Goal: Transaction & Acquisition: Obtain resource

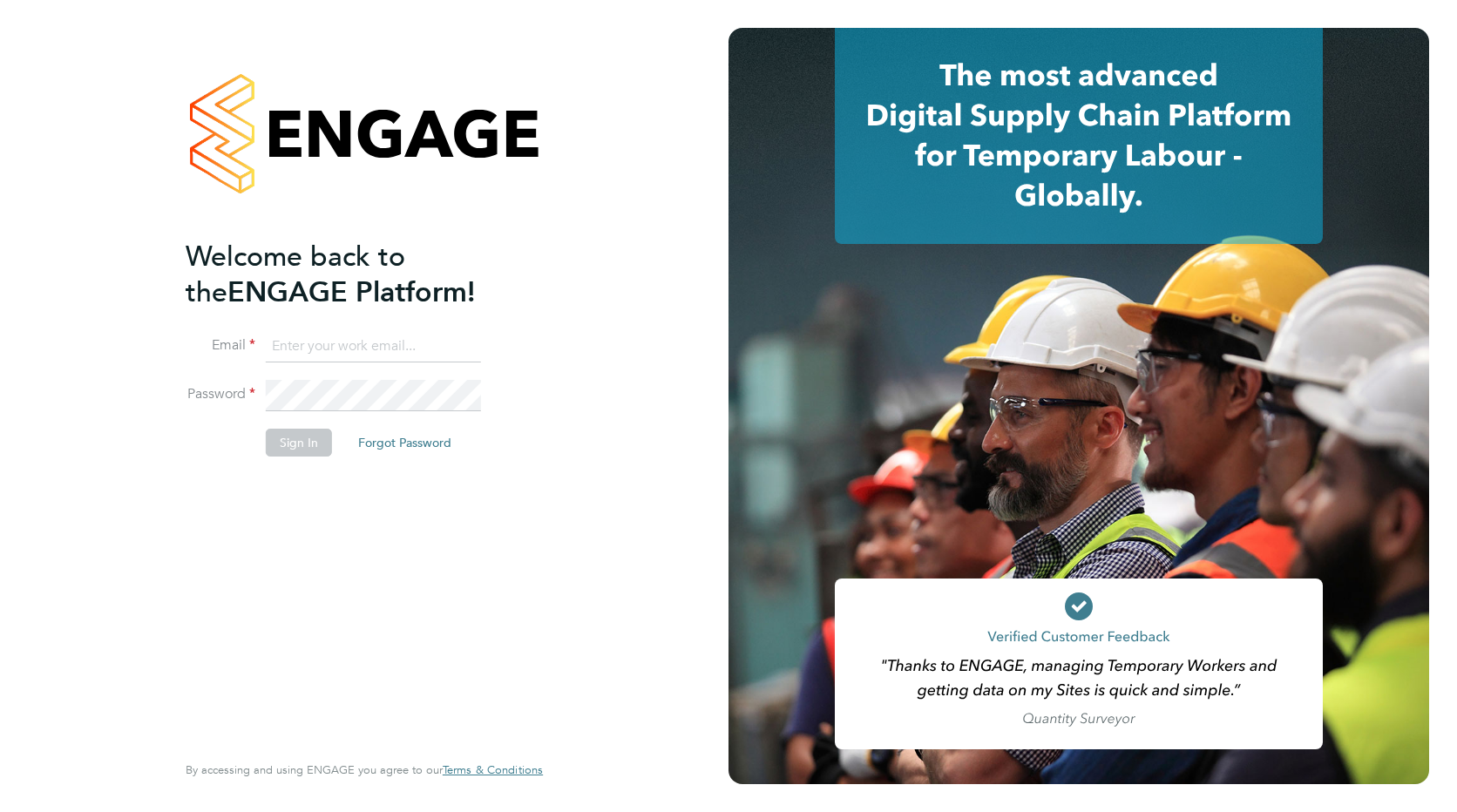
click at [328, 338] on input at bounding box center [373, 347] width 216 height 31
paste input "payroll.downloadqueries@hays.com"
type input "payroll.downloadqueries@hays.com"
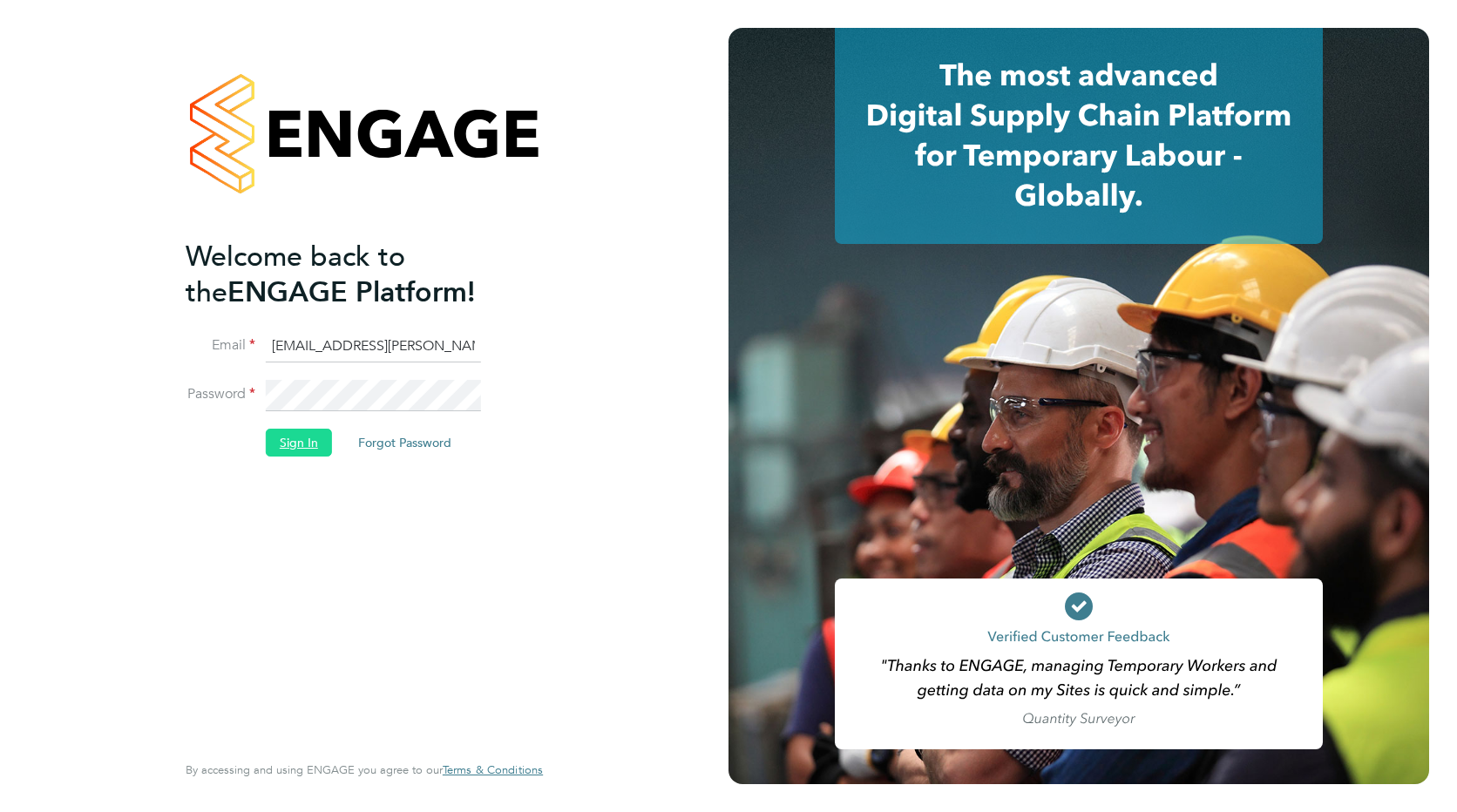
click at [290, 433] on button "Sign In" at bounding box center [299, 442] width 67 height 28
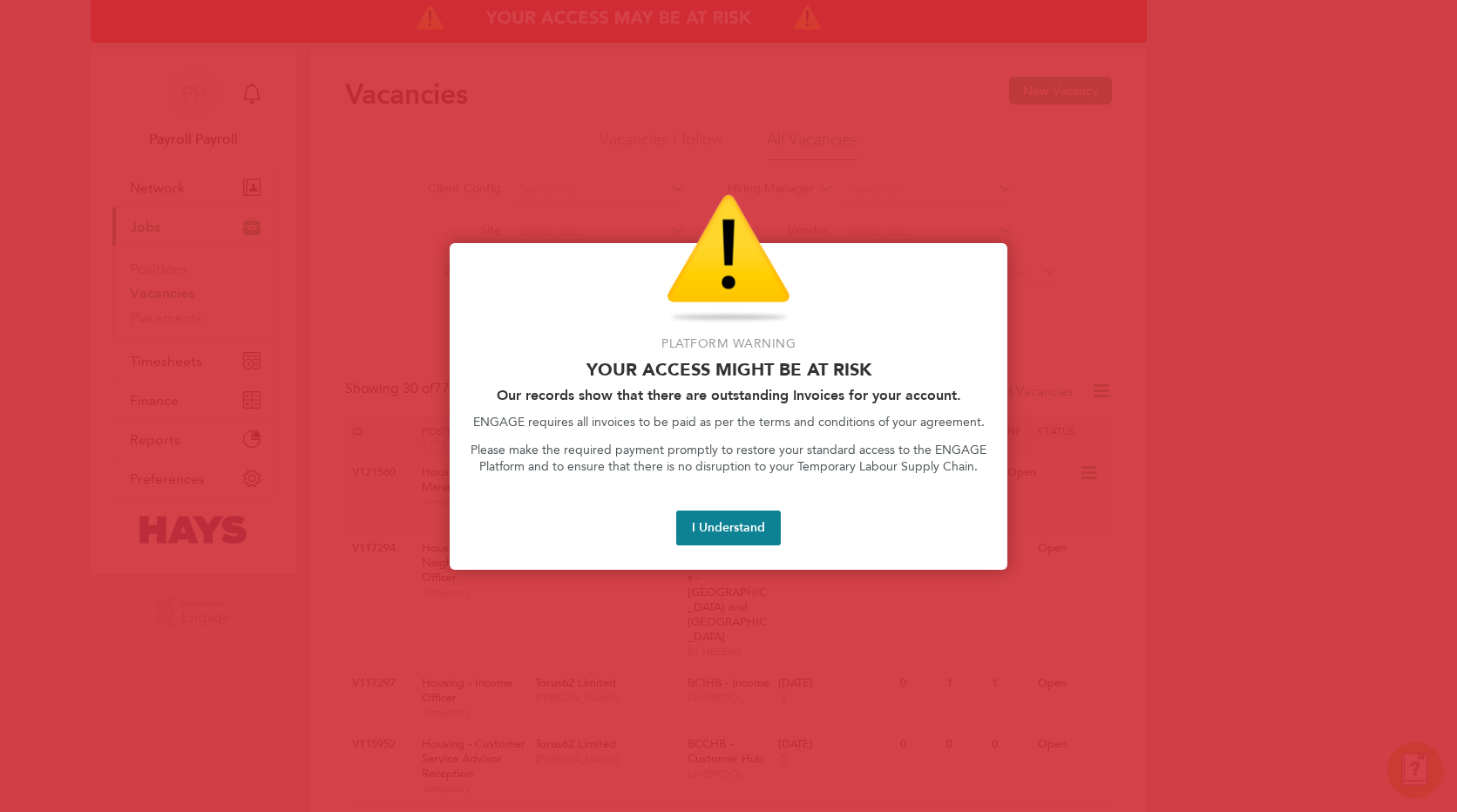
click at [705, 528] on button "I Understand" at bounding box center [728, 528] width 105 height 35
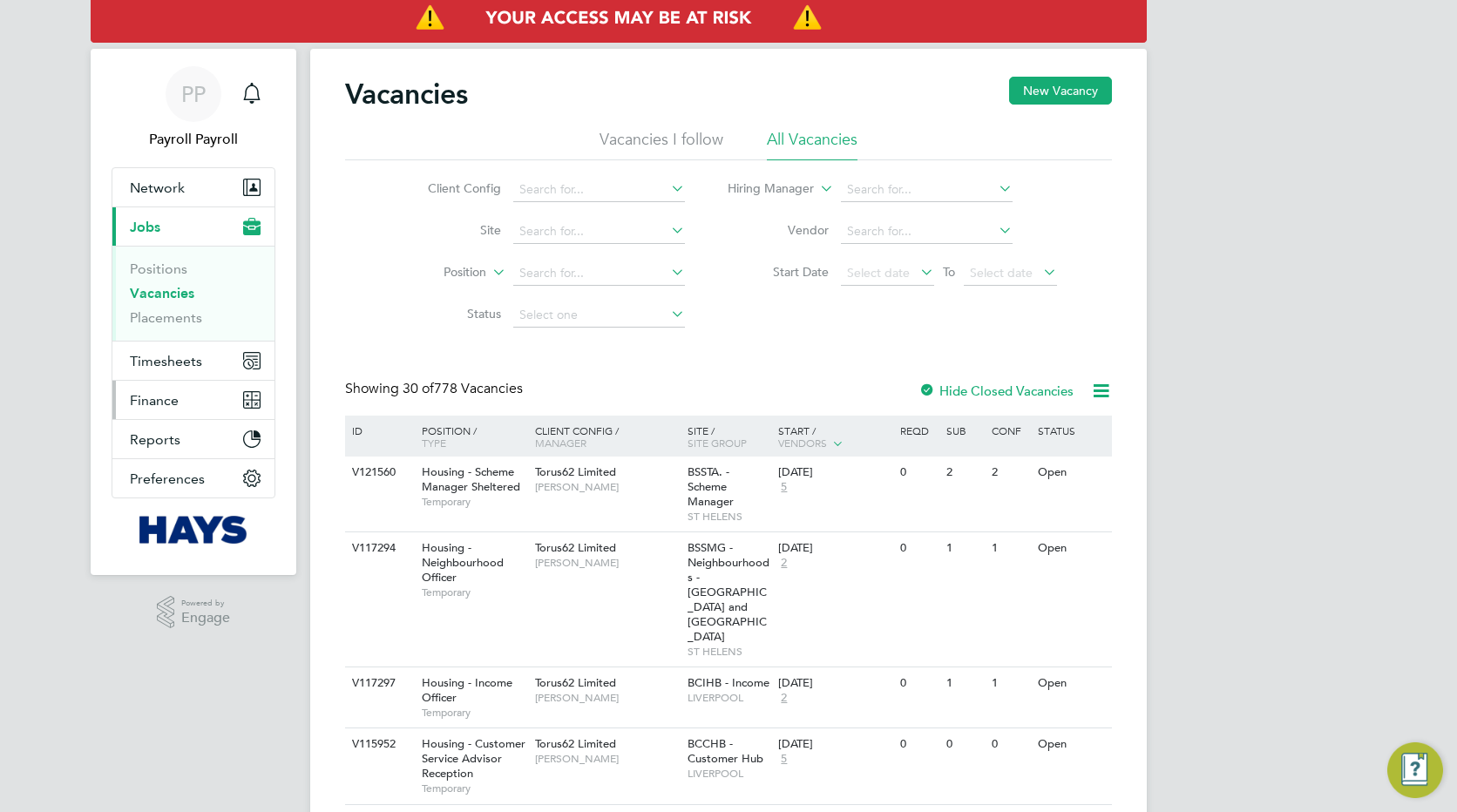
click at [150, 395] on span "Finance" at bounding box center [154, 400] width 49 height 17
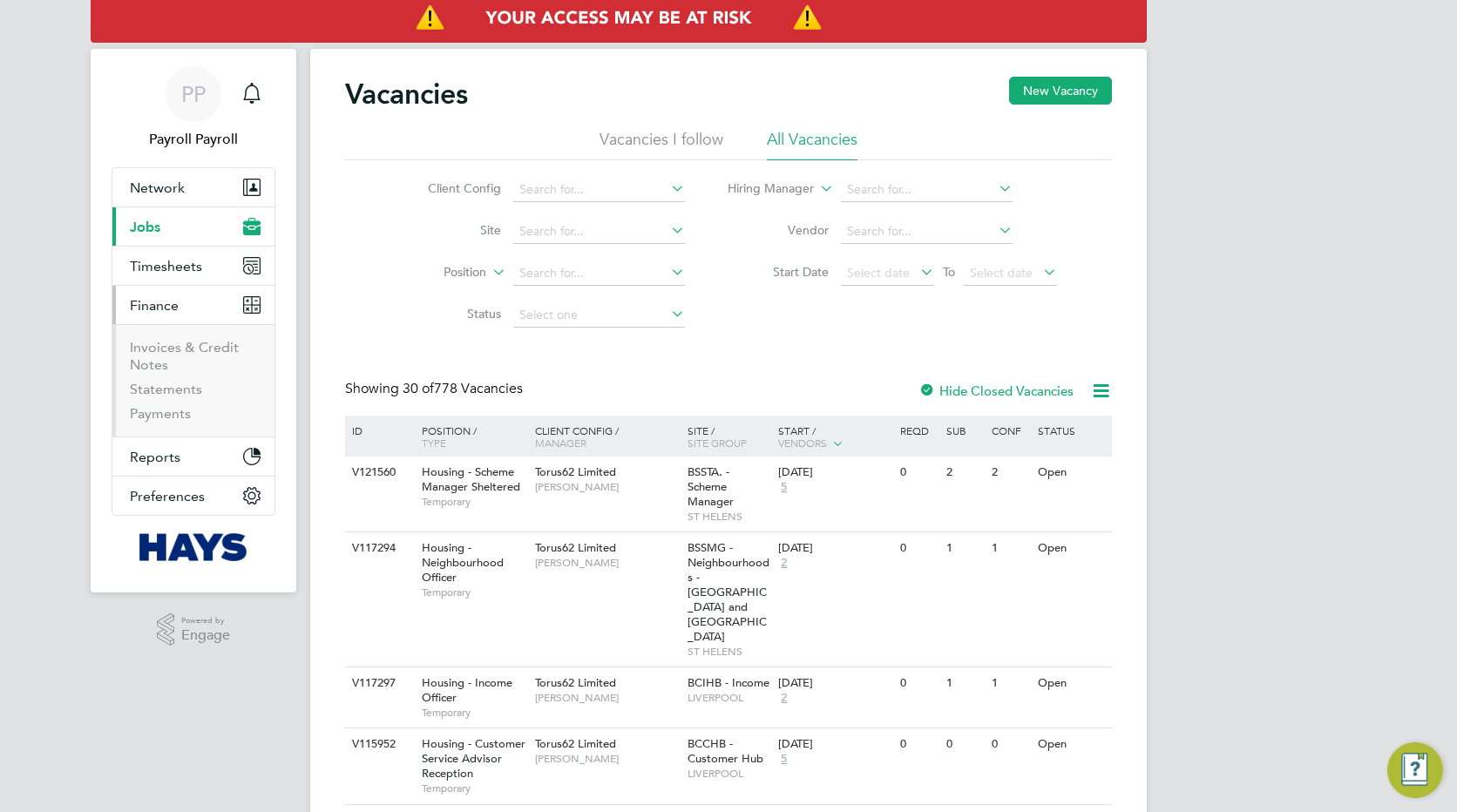
click at [168, 356] on li "Invoices & Credit Notes" at bounding box center [194, 359] width 130 height 42
click at [168, 354] on link "Invoices & Credit Notes" at bounding box center [184, 355] width 109 height 34
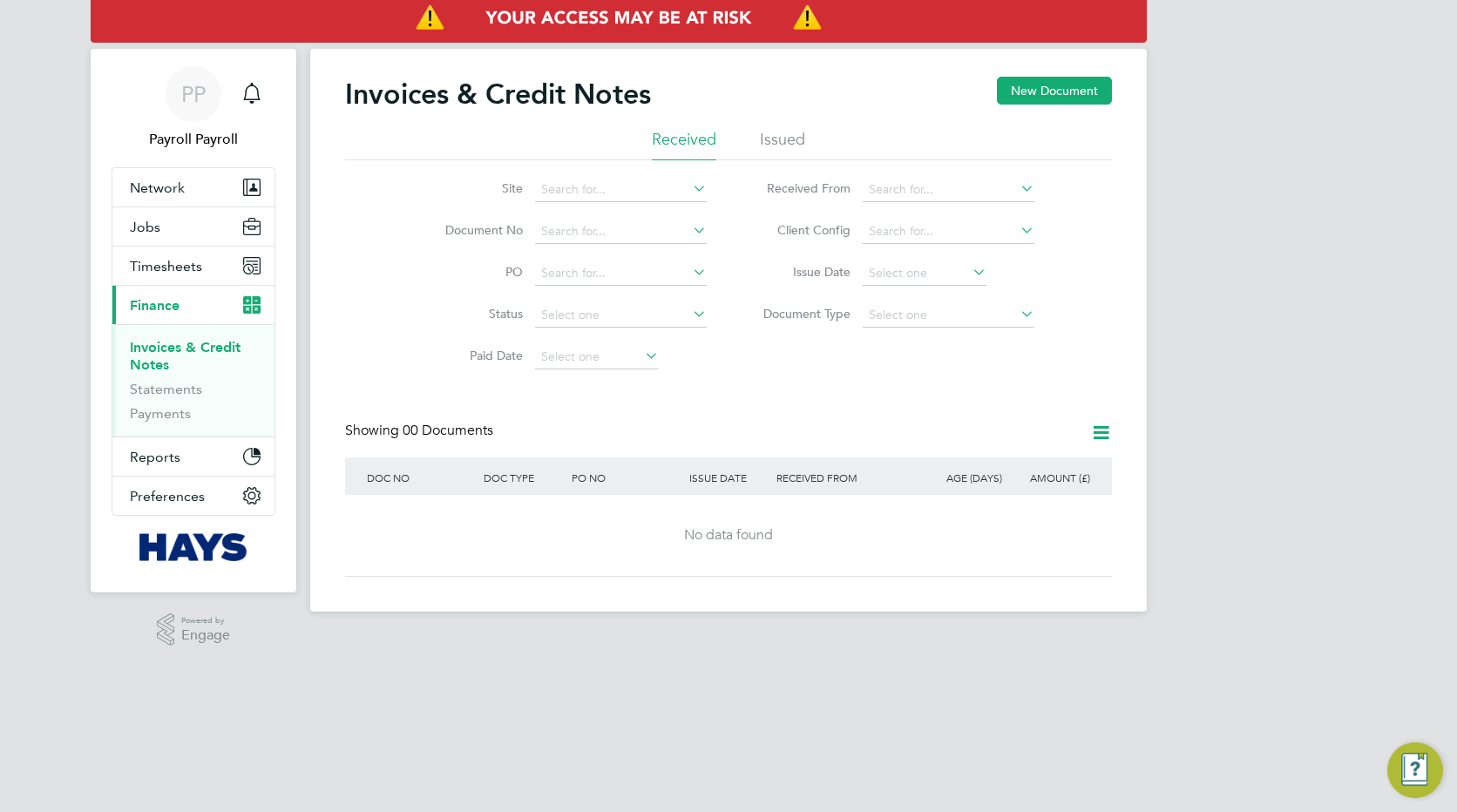
click at [766, 142] on li "Issued" at bounding box center [782, 144] width 45 height 31
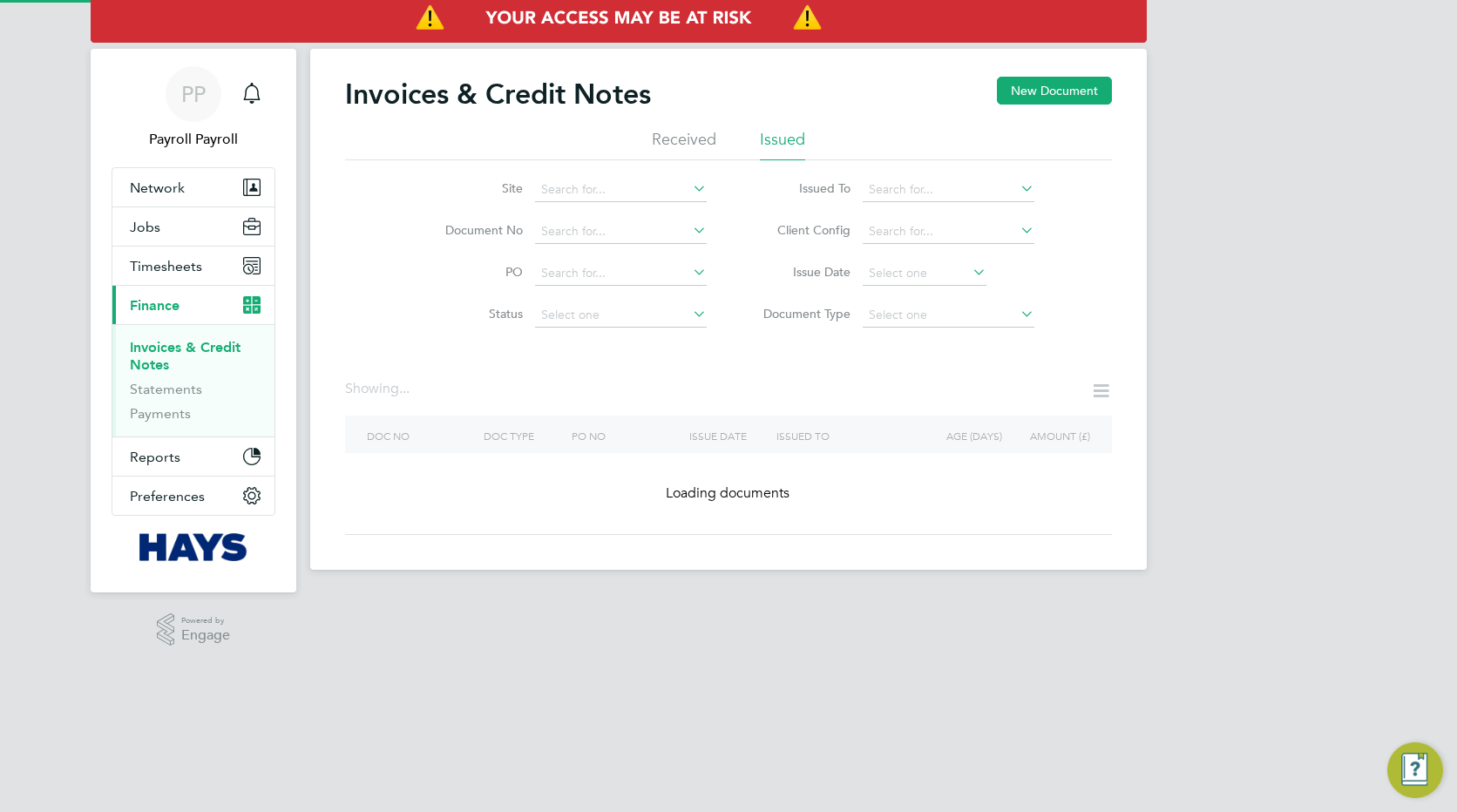
click at [1017, 191] on icon at bounding box center [1017, 188] width 0 height 24
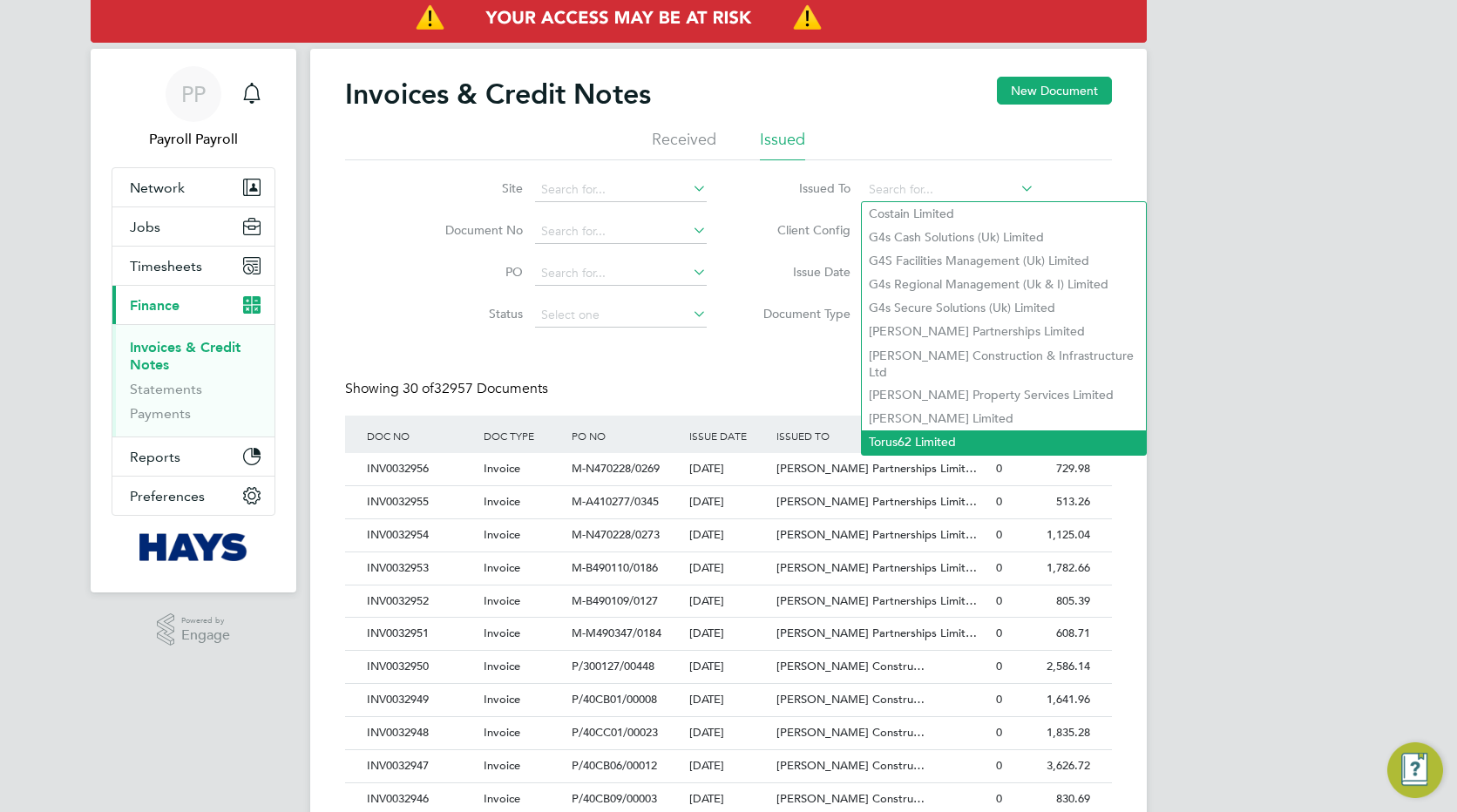
click at [918, 430] on li "Torus62 Limited" at bounding box center [1003, 441] width 284 height 23
type input "Torus62 Limited"
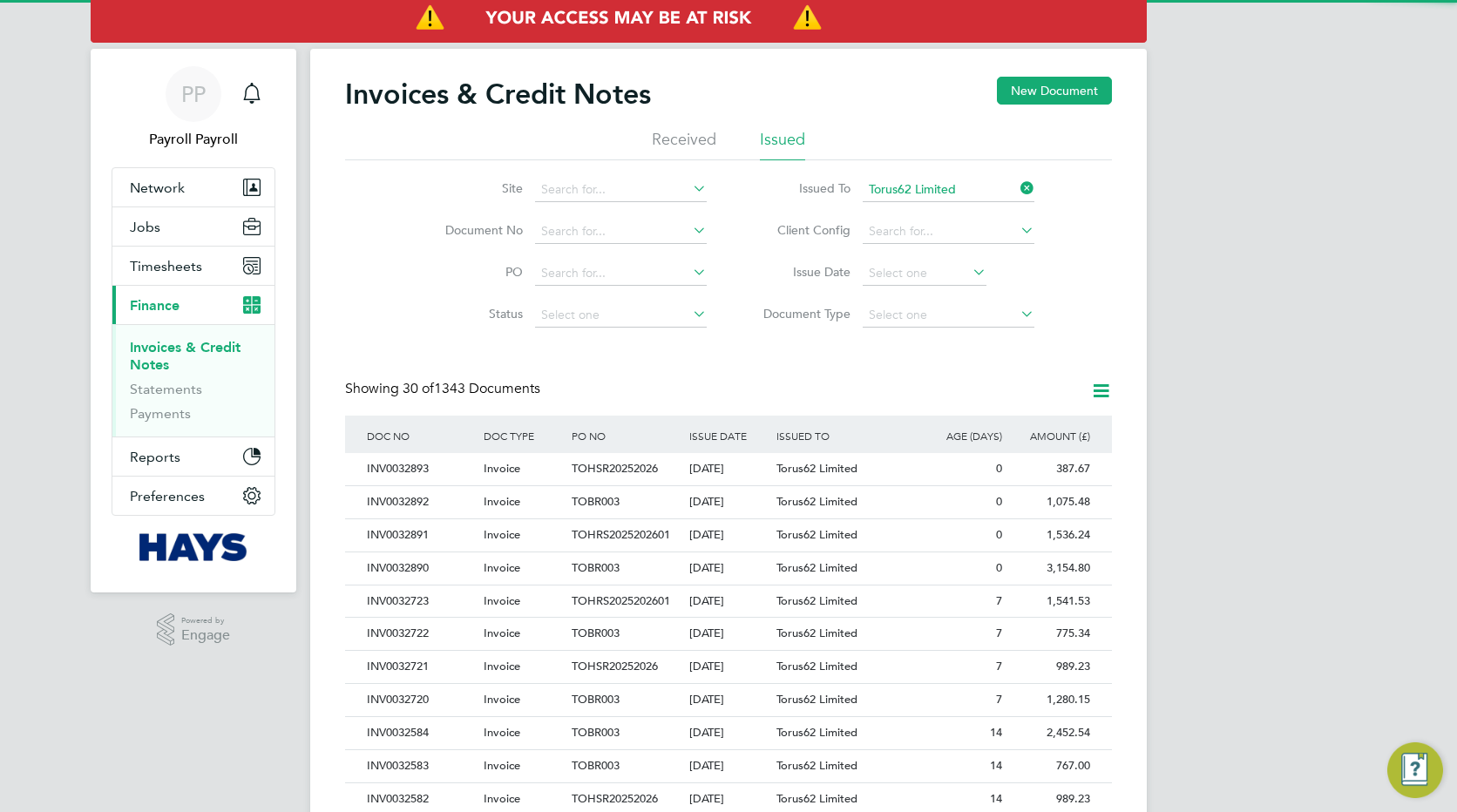
click at [1017, 228] on icon at bounding box center [1017, 229] width 0 height 24
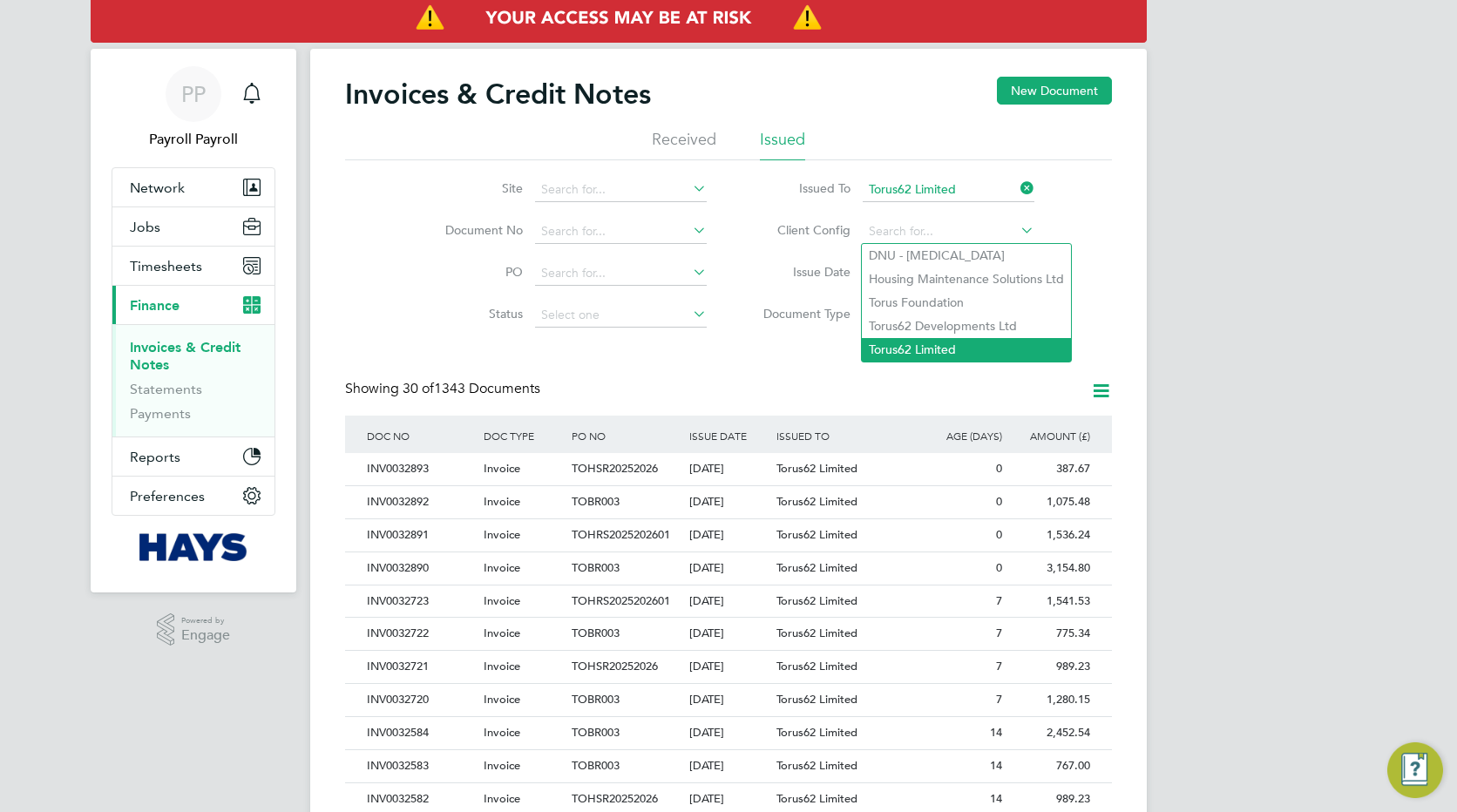
click at [914, 339] on li "Torus62 Limited" at bounding box center [966, 349] width 209 height 23
type input "Torus62 Limited"
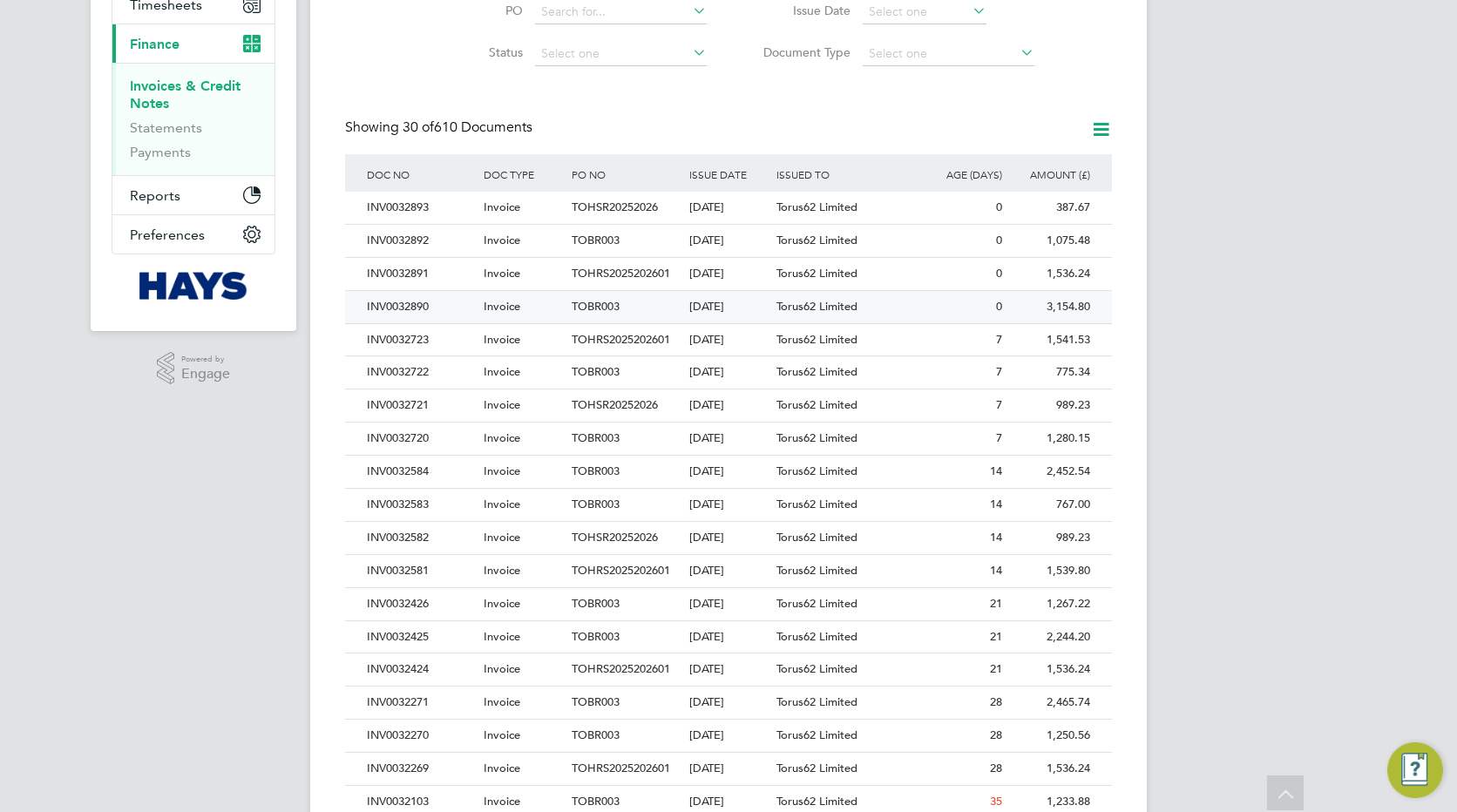
click at [417, 306] on div "INV0032890" at bounding box center [421, 307] width 117 height 32
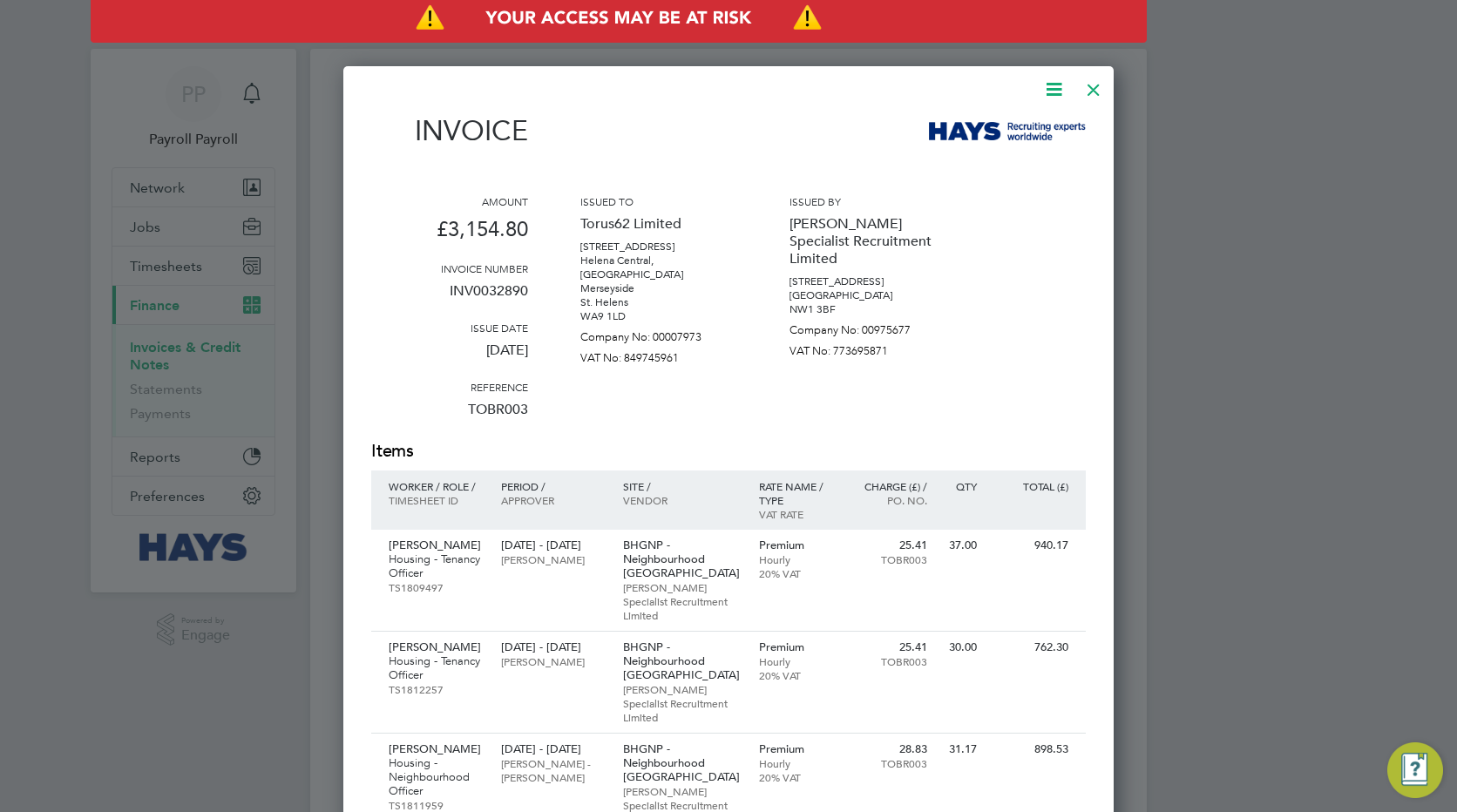
click at [1052, 94] on icon at bounding box center [1054, 90] width 22 height 22
click at [970, 131] on li "Download Invoice" at bounding box center [1001, 130] width 120 height 24
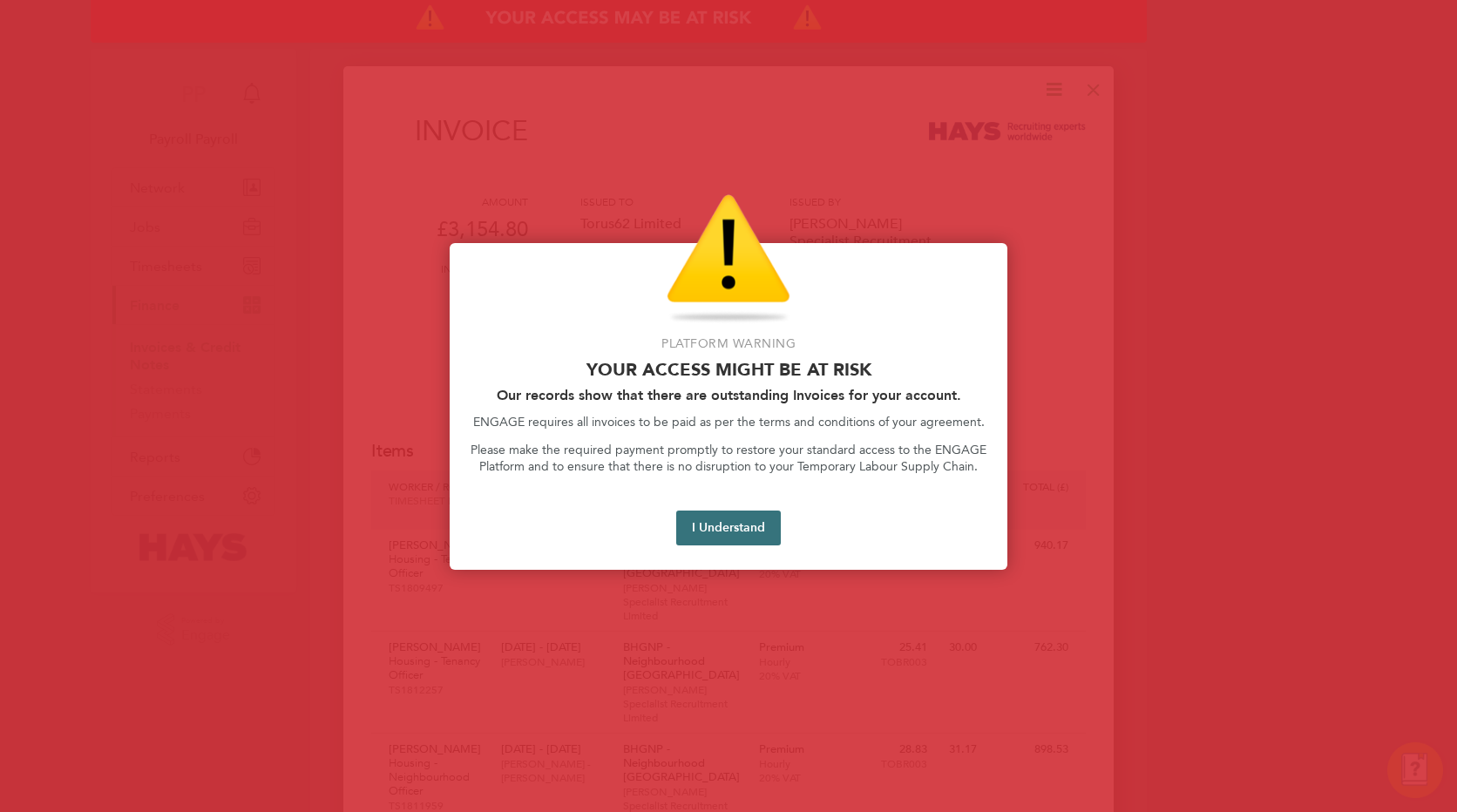
click at [731, 524] on button "I Understand" at bounding box center [728, 528] width 105 height 35
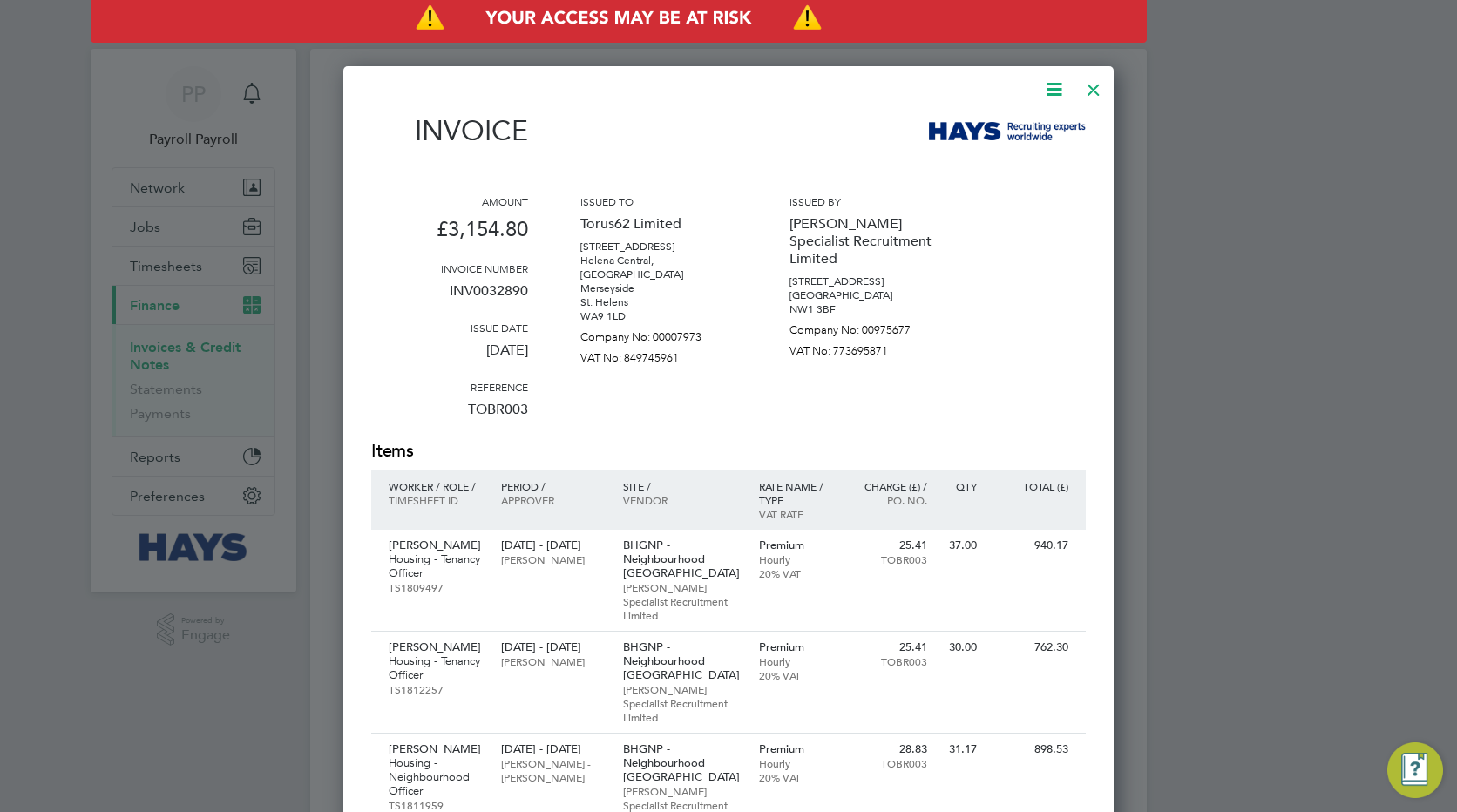
click at [1091, 85] on div at bounding box center [1093, 85] width 31 height 31
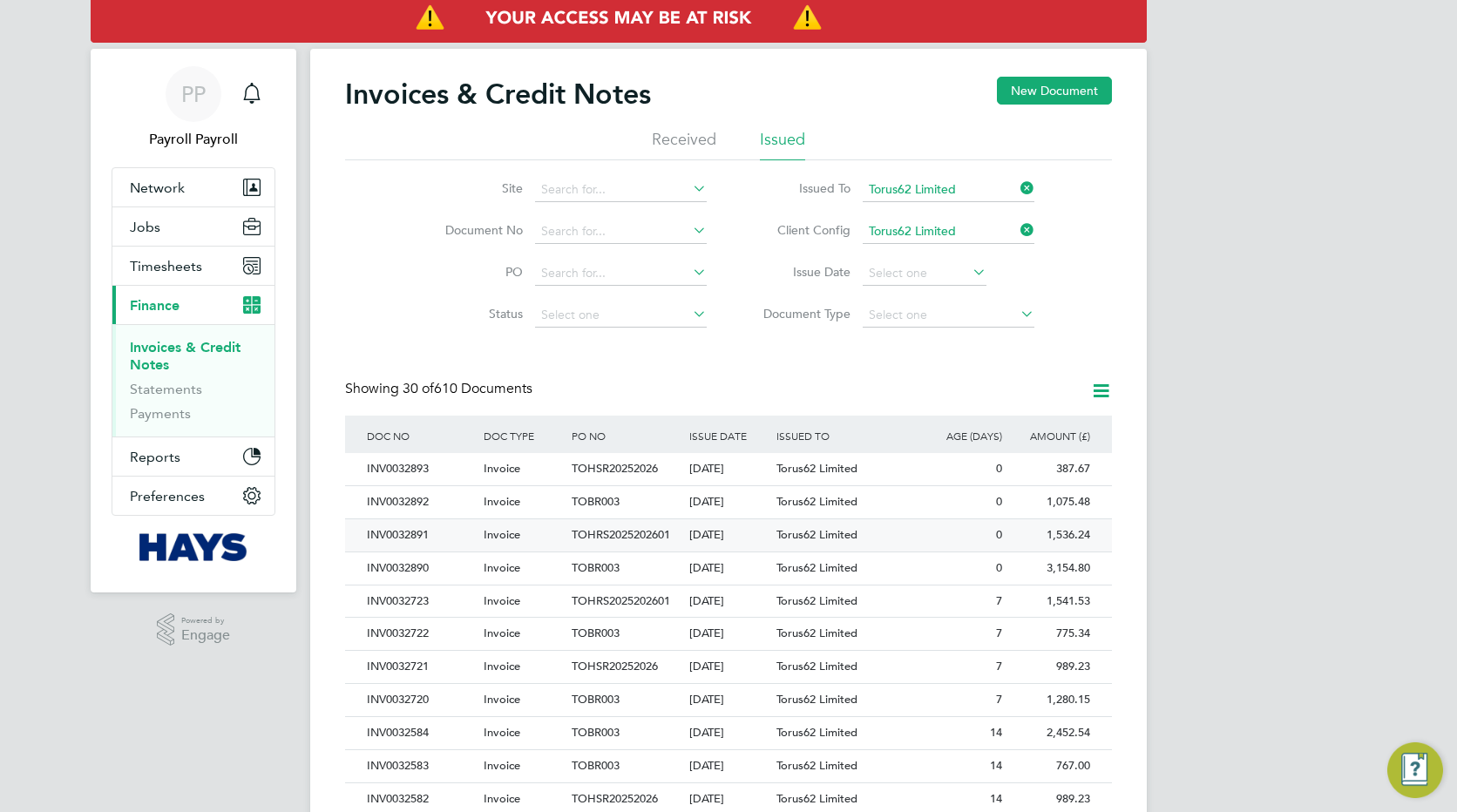
click at [390, 529] on div "INV0032891" at bounding box center [421, 535] width 117 height 32
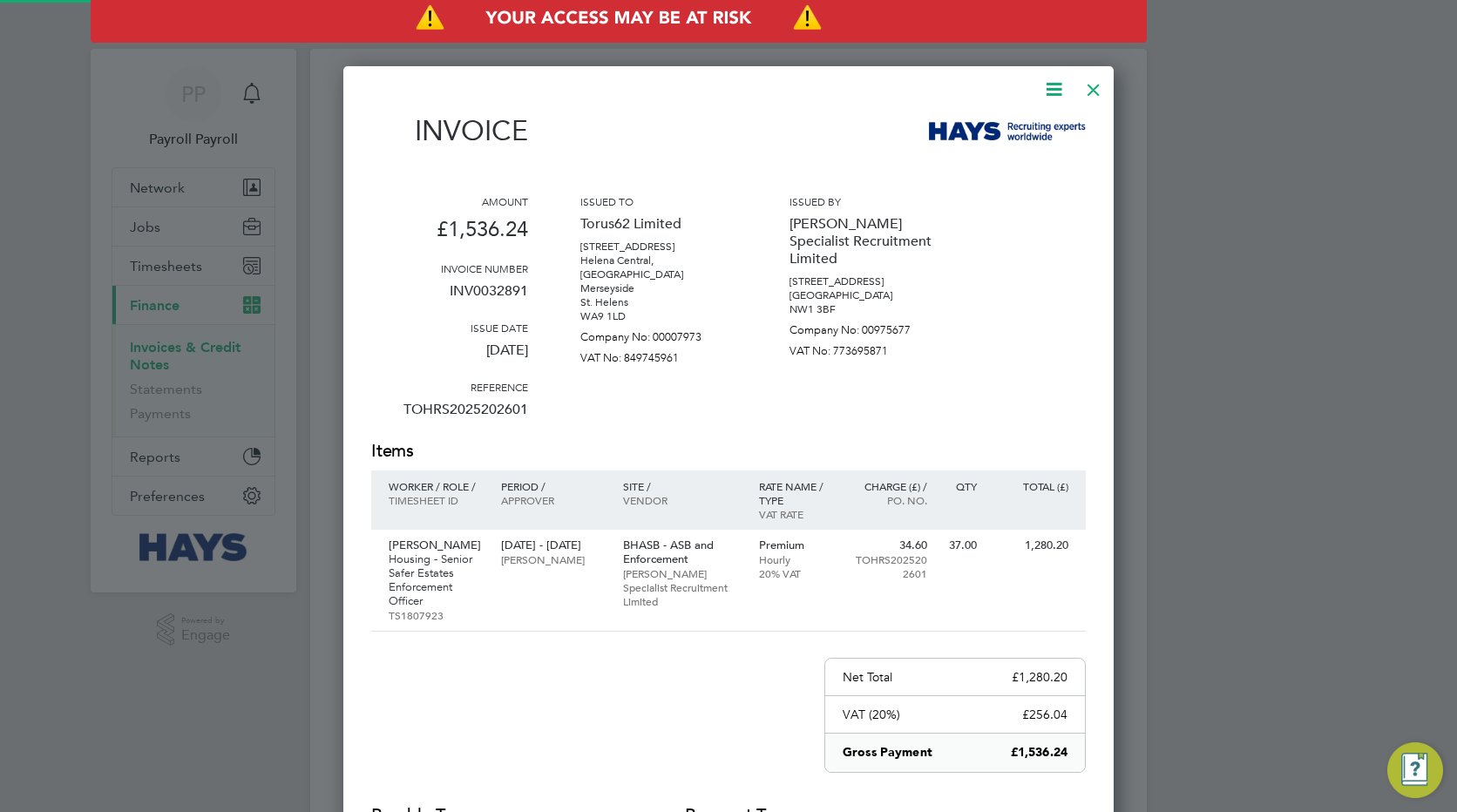
scroll to position [929, 771]
click at [1055, 90] on icon at bounding box center [1054, 90] width 22 height 22
click at [959, 130] on li "Download Invoice" at bounding box center [1001, 130] width 120 height 24
click at [1069, 168] on div "Invoice Amount £1,536.24 Invoice number INV0032891 Issue date [DATE] Reference …" at bounding box center [728, 513] width 714 height 800
click at [1093, 88] on div at bounding box center [1093, 85] width 31 height 31
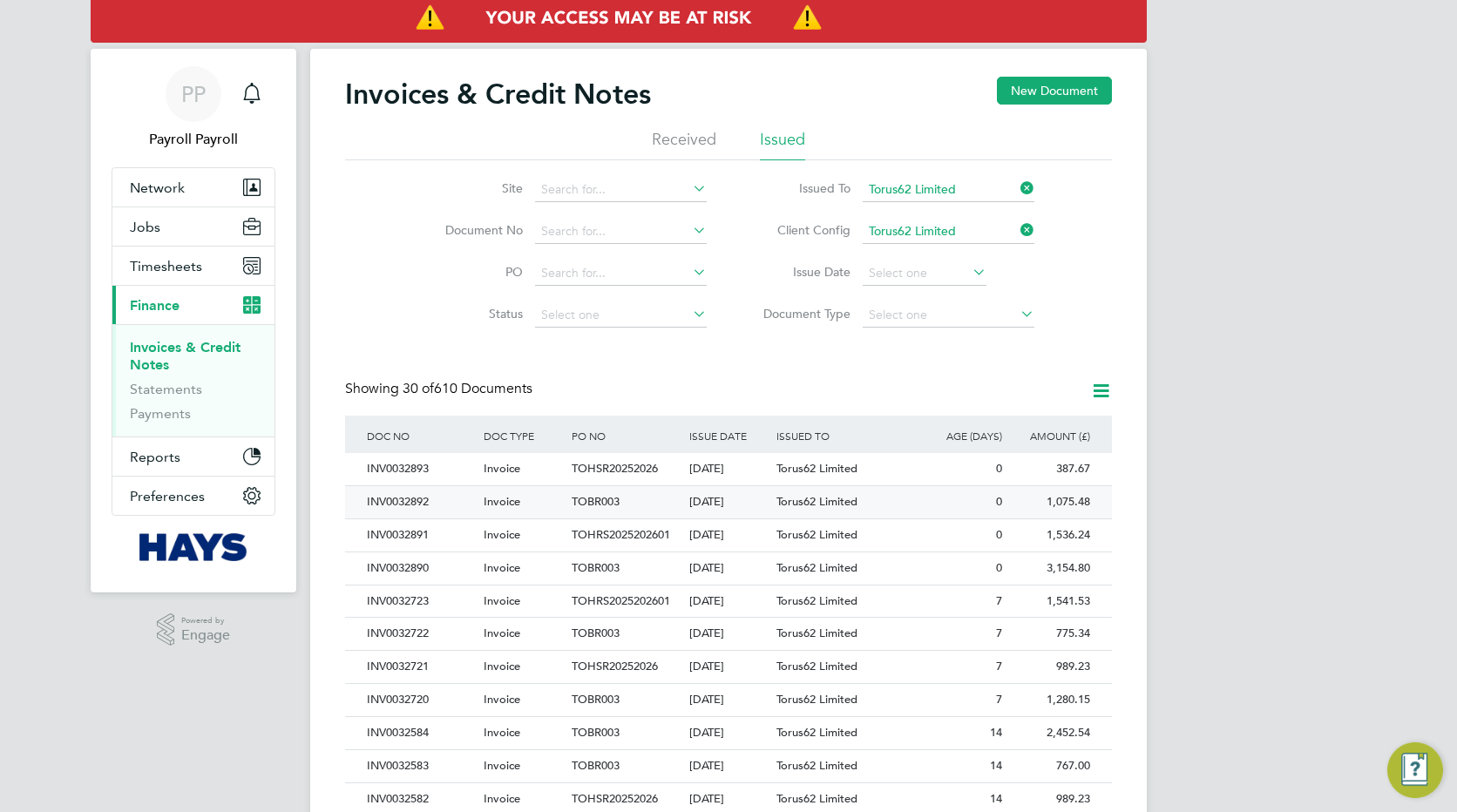
click at [427, 507] on div "INV0032892" at bounding box center [421, 501] width 117 height 32
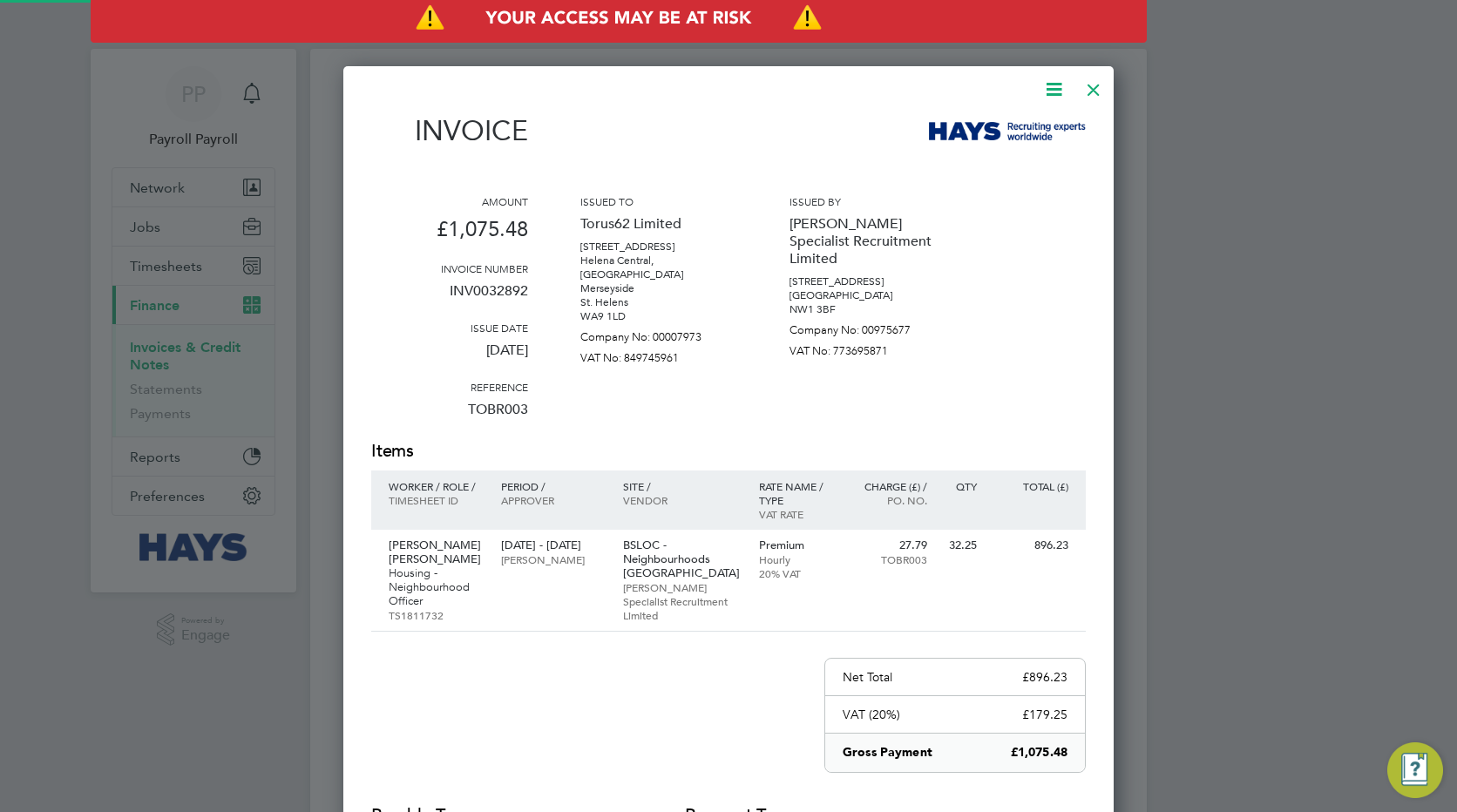
scroll to position [929, 771]
click at [1053, 89] on icon at bounding box center [1054, 90] width 22 height 22
click at [980, 129] on li "Download Invoice" at bounding box center [1001, 130] width 120 height 24
click at [869, 88] on div at bounding box center [718, 90] width 694 height 22
click at [1091, 89] on div at bounding box center [1093, 85] width 31 height 31
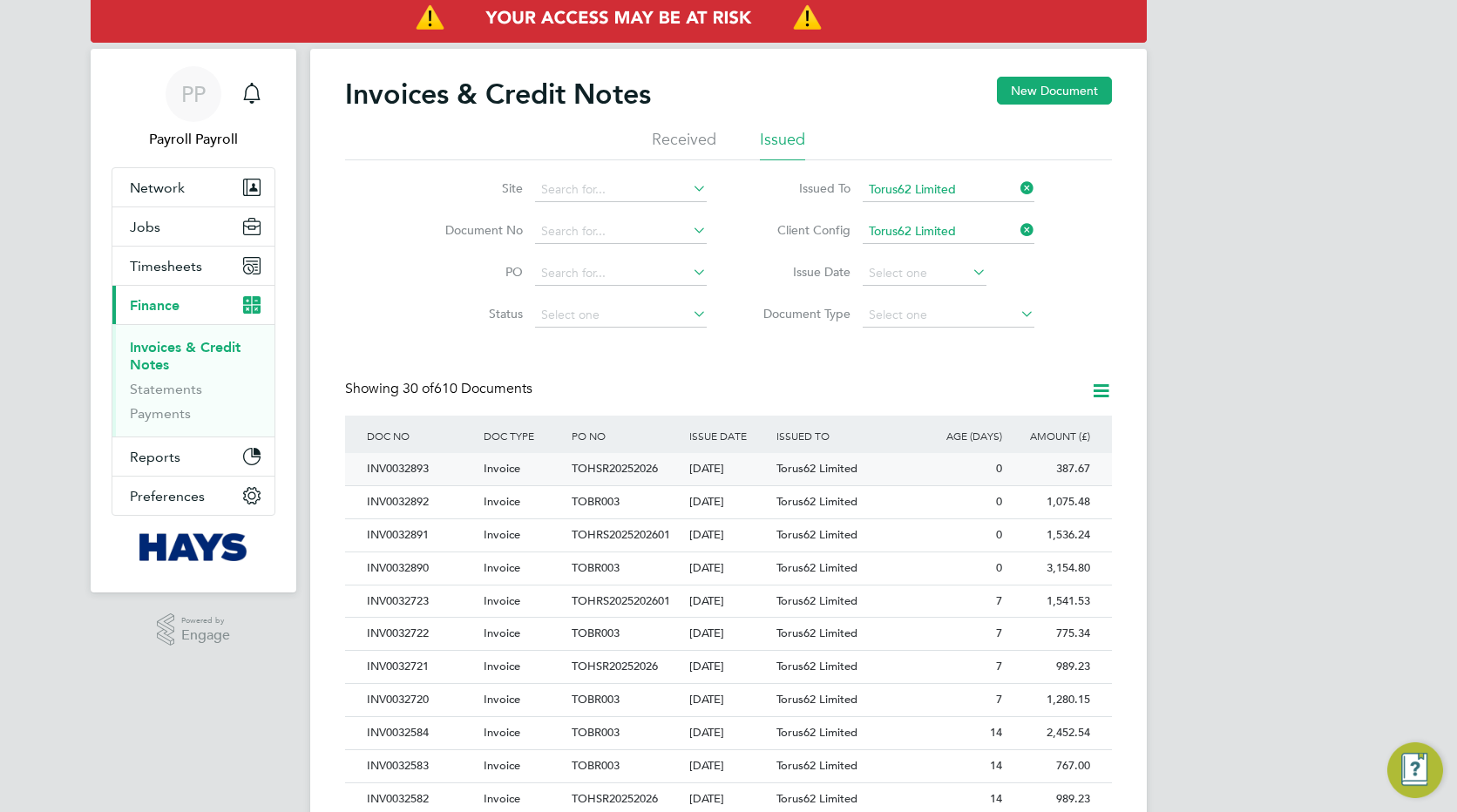
click at [421, 466] on div "INV0032893" at bounding box center [421, 469] width 117 height 32
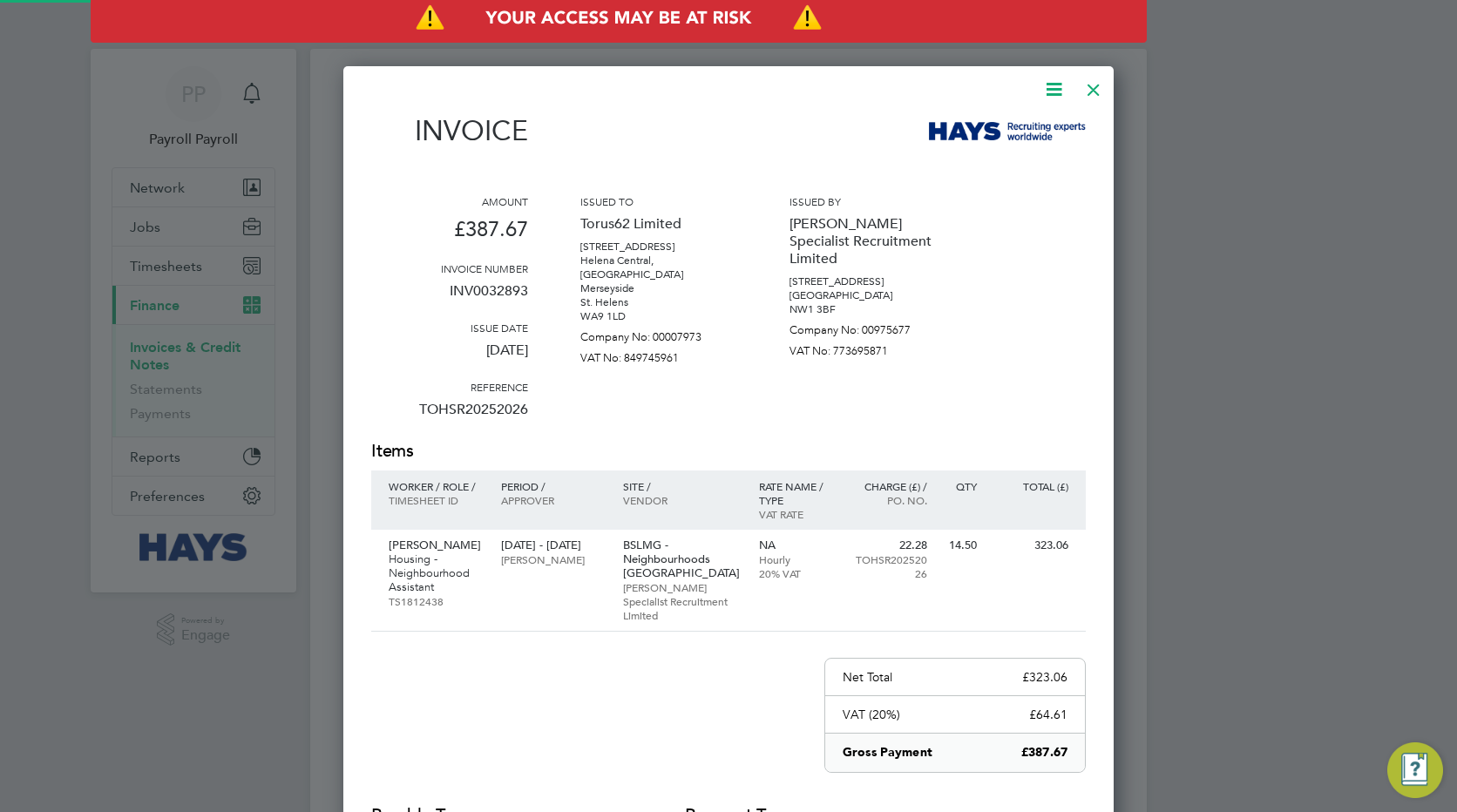
scroll to position [915, 771]
click at [1052, 89] on icon at bounding box center [1054, 90] width 22 height 22
click at [975, 130] on li "Download Invoice" at bounding box center [1001, 130] width 120 height 24
click at [1051, 222] on div "Amount £387.67 Invoice number INV0032893 Issue date [DATE] Reference TOHSR20252…" at bounding box center [728, 316] width 714 height 245
click at [1093, 84] on div at bounding box center [1093, 85] width 31 height 31
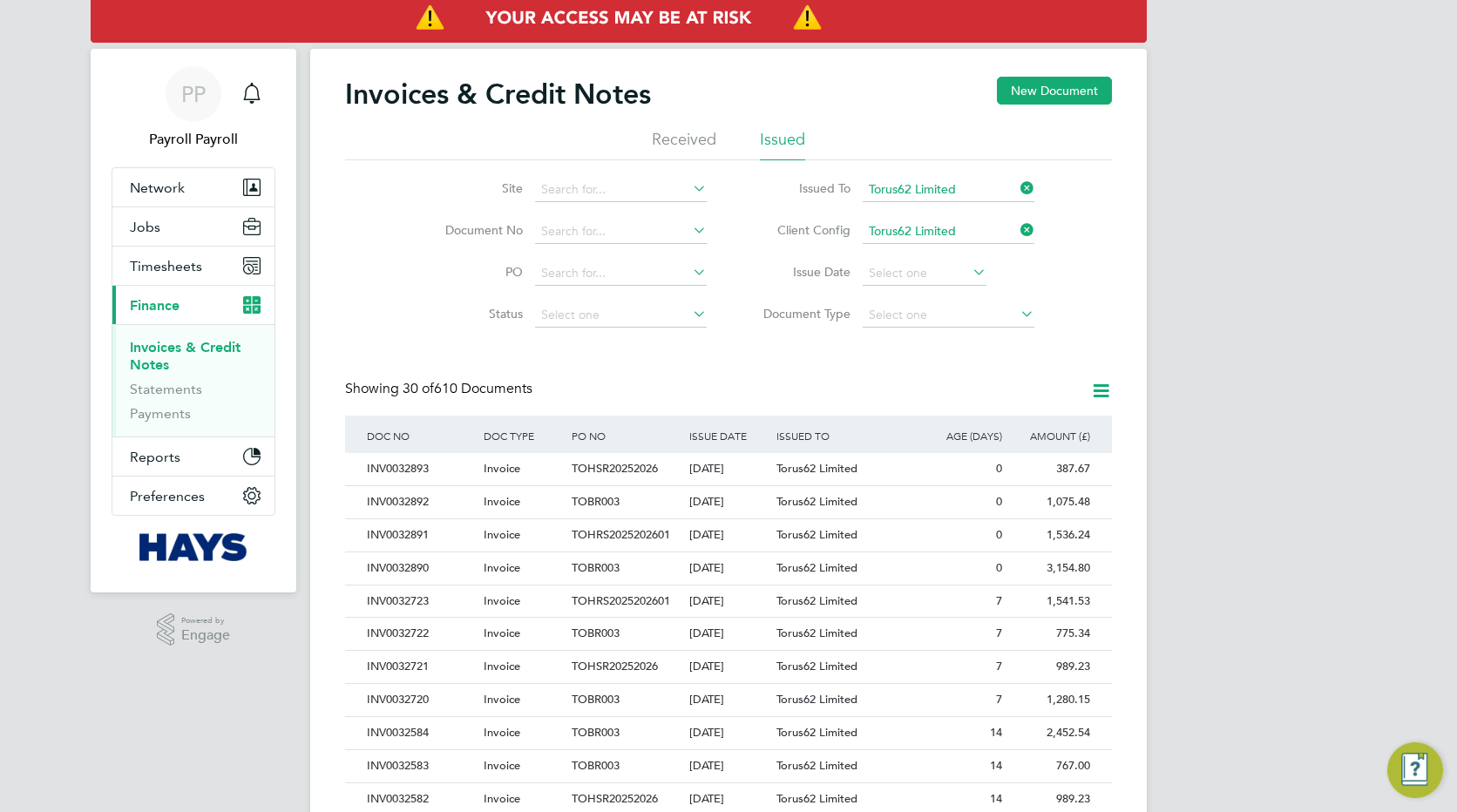
click at [1215, 252] on div "PP Payroll Payroll Notifications Applications: Network Team Members Businesses …" at bounding box center [728, 779] width 1457 height 1557
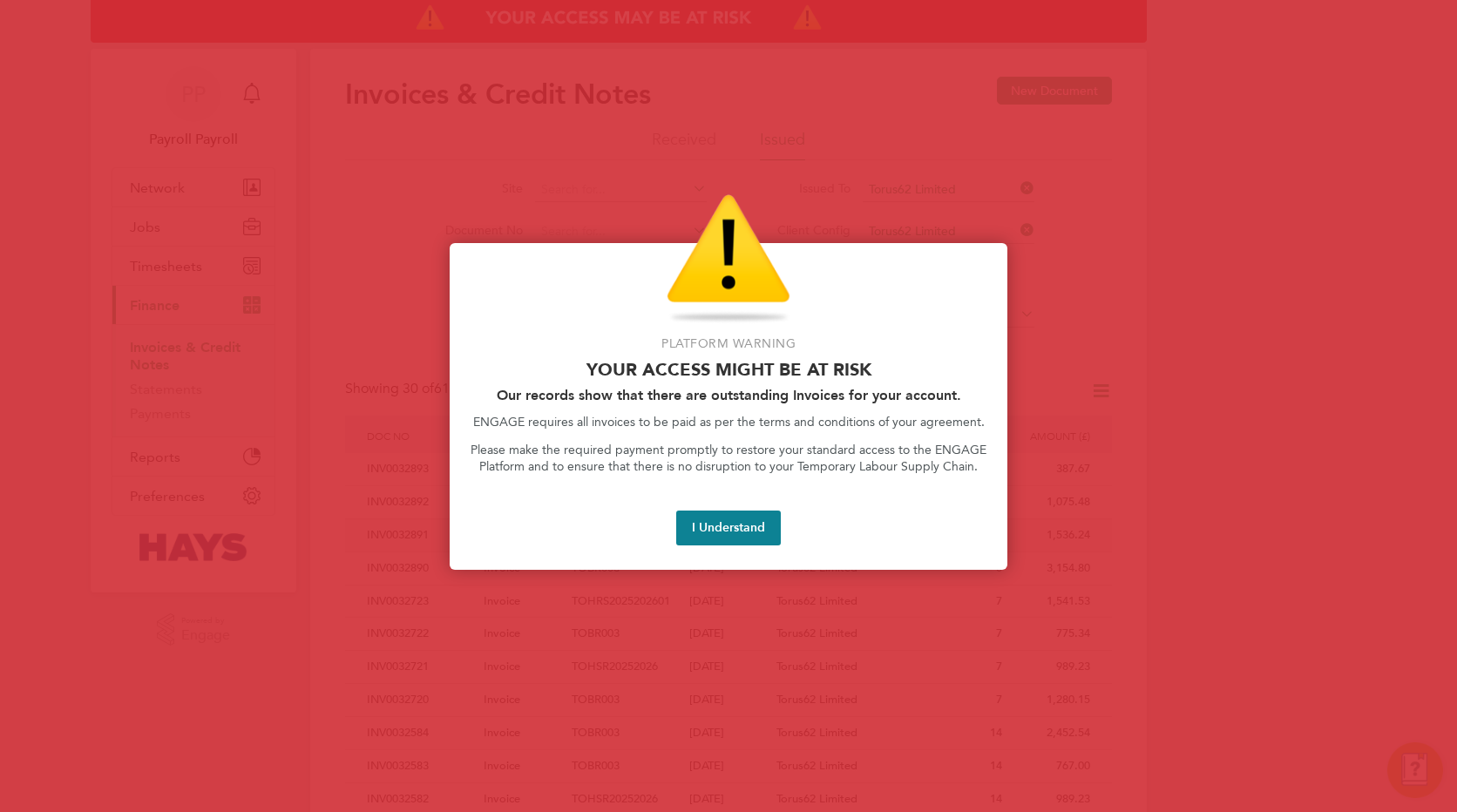
click at [739, 534] on button "I Understand" at bounding box center [728, 528] width 105 height 35
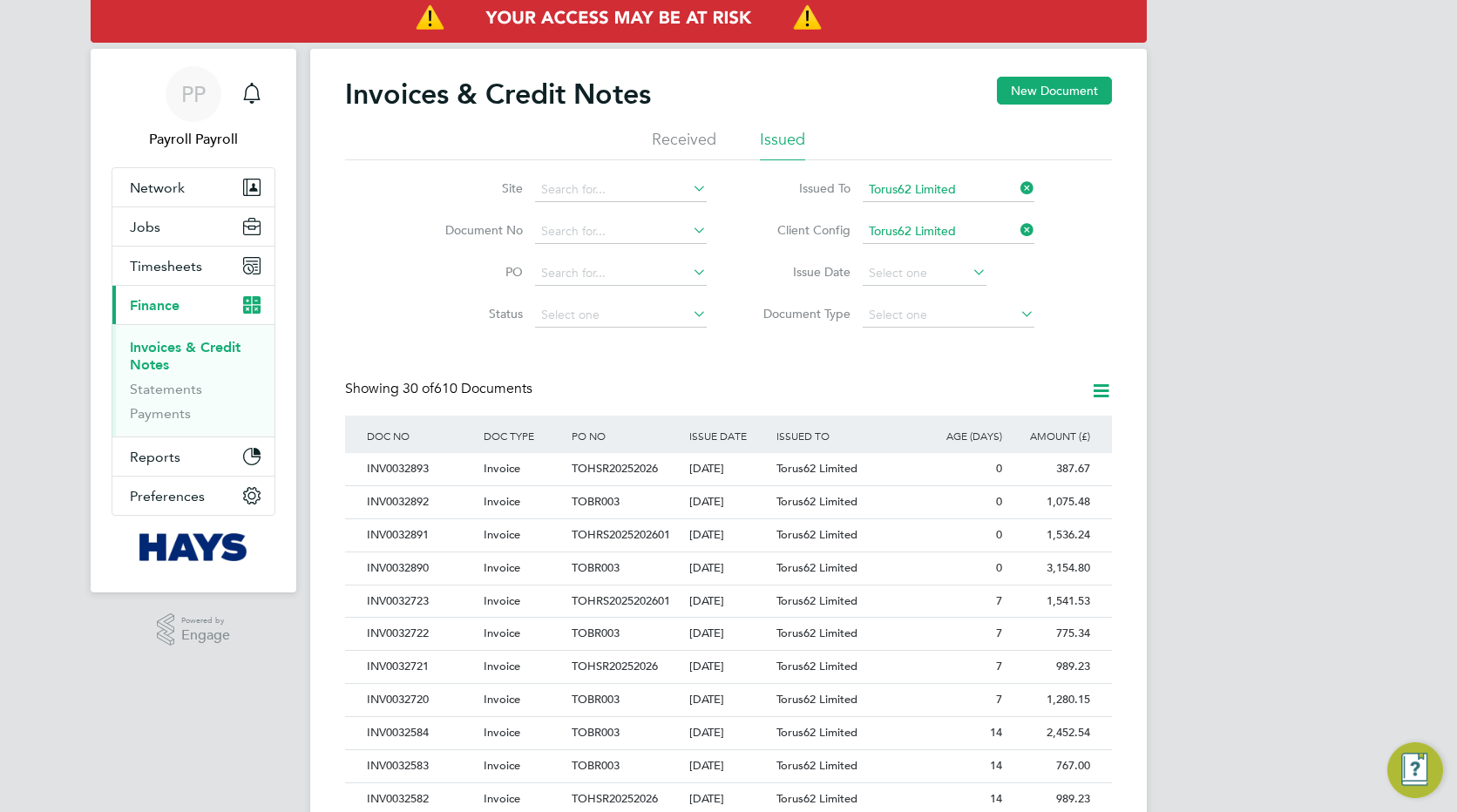
click at [1206, 449] on div "PP Payroll Payroll Notifications Applications: Network Team Members Businesses …" at bounding box center [728, 779] width 1457 height 1557
click at [1216, 272] on div "PP Payroll Payroll Notifications Applications: Network Team Members Businesses …" at bounding box center [728, 779] width 1457 height 1557
click at [1225, 273] on div "PP Payroll Payroll Notifications Applications: Network Team Members Businesses …" at bounding box center [728, 779] width 1457 height 1557
click at [1200, 258] on div "PP Payroll Payroll Notifications Applications: Network Team Members Businesses …" at bounding box center [728, 779] width 1457 height 1557
click at [1248, 269] on div "PP Payroll Payroll Notifications Applications: Network Team Members Businesses …" at bounding box center [728, 779] width 1457 height 1557
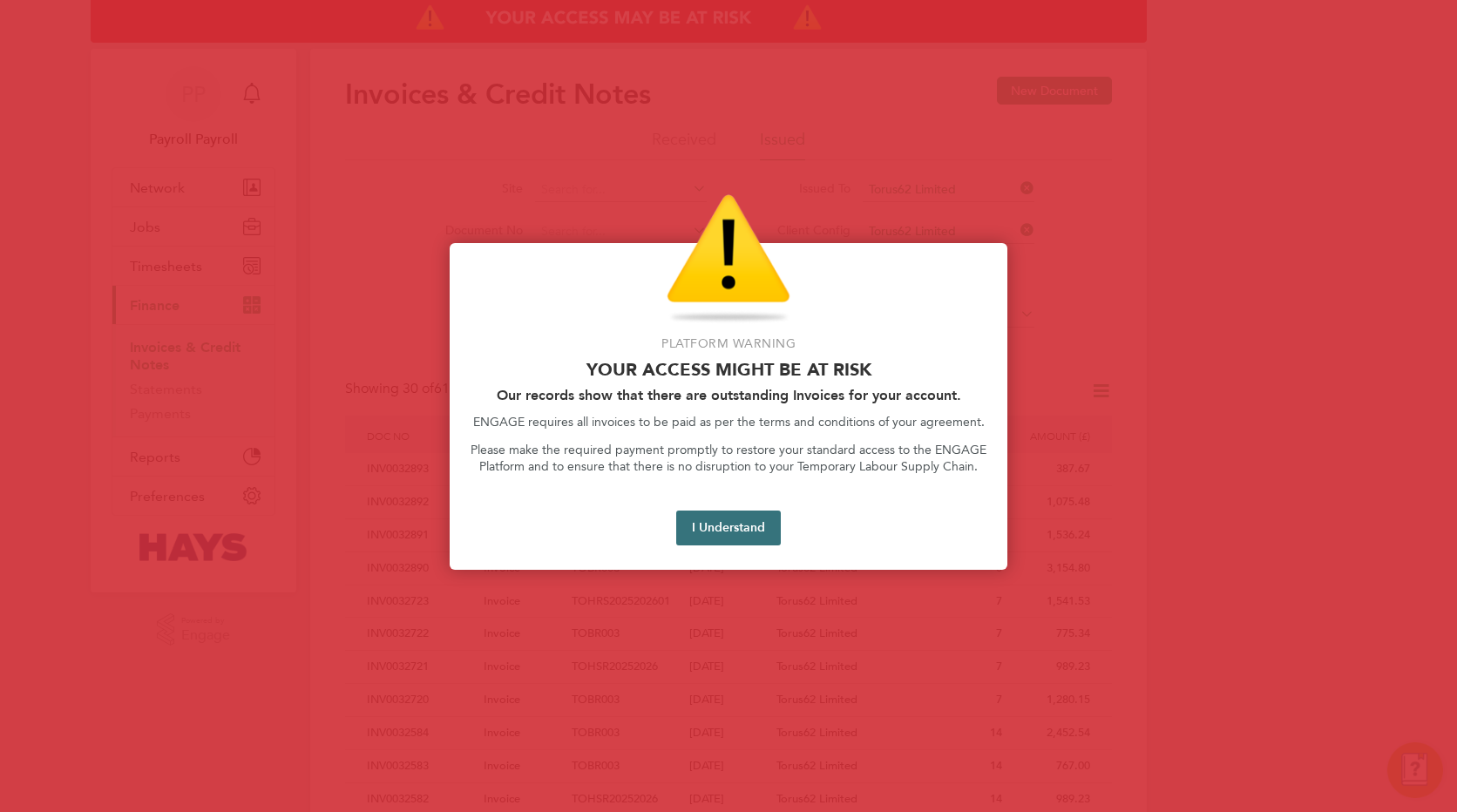
click at [730, 517] on button "I Understand" at bounding box center [728, 528] width 105 height 35
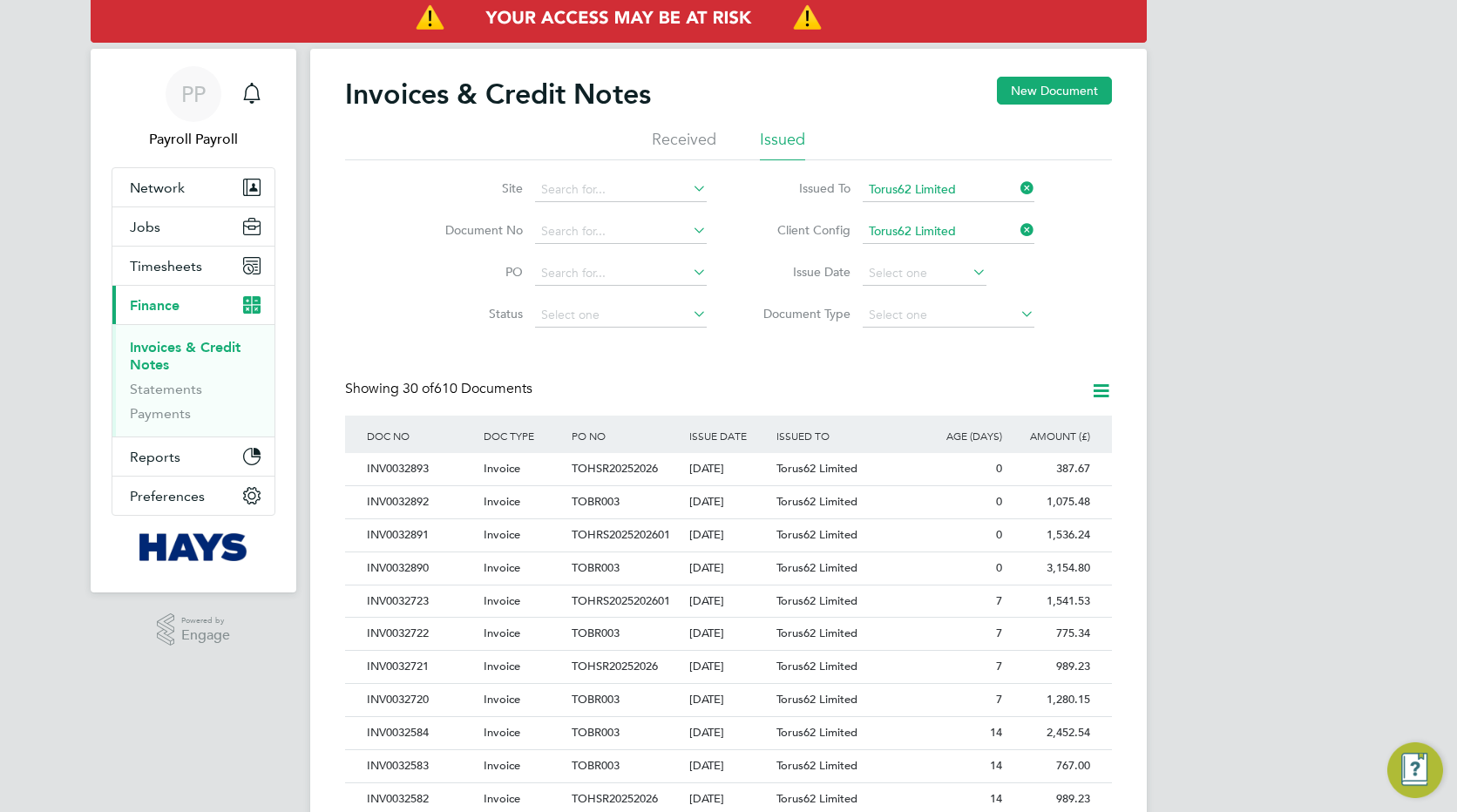
click at [1186, 256] on div "PP Payroll Payroll Notifications Applications: Network Team Members Businesses …" at bounding box center [728, 779] width 1457 height 1557
